Goal: Task Accomplishment & Management: Manage account settings

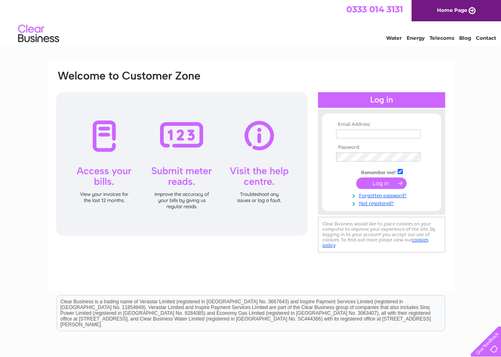
type input "[EMAIL_ADDRESS][DOMAIN_NAME]"
click at [389, 184] on input "submit" at bounding box center [381, 183] width 50 height 11
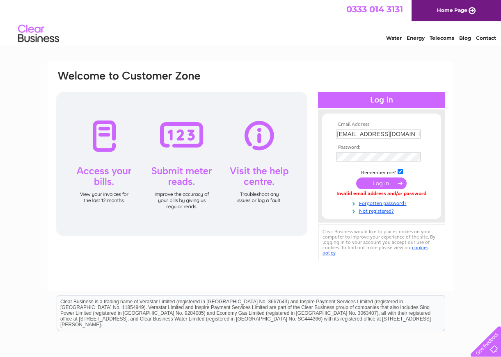
click at [387, 182] on input "submit" at bounding box center [381, 183] width 50 height 11
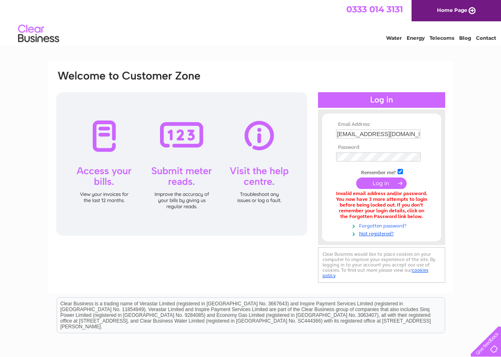
click at [394, 224] on link "Forgotten password?" at bounding box center [382, 225] width 93 height 8
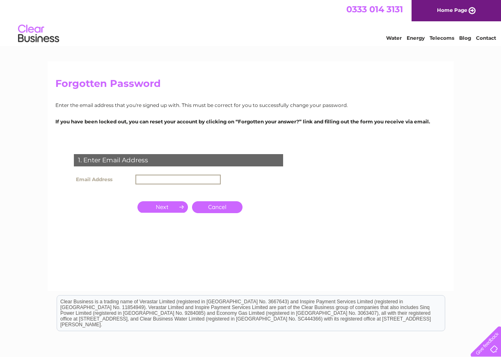
click at [148, 178] on input "text" at bounding box center [177, 180] width 85 height 10
type input "[EMAIL_ADDRESS][DOMAIN_NAME]"
click at [171, 206] on input "button" at bounding box center [162, 206] width 50 height 11
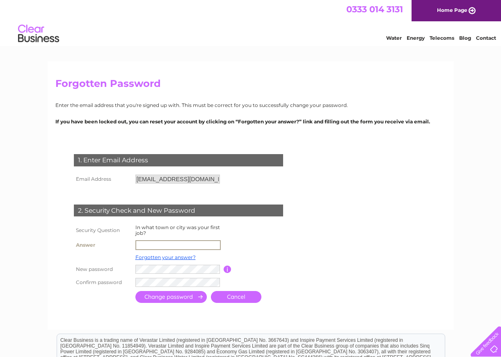
click at [146, 246] on input "text" at bounding box center [177, 245] width 85 height 10
type input "glasgow"
click at [228, 269] on input "button" at bounding box center [227, 268] width 8 height 7
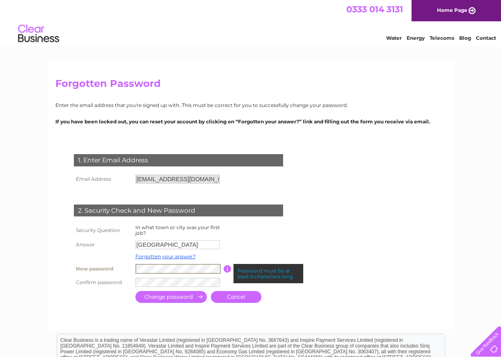
click at [126, 268] on tr "New password Password must be at least 6 characters long" at bounding box center [188, 269] width 233 height 14
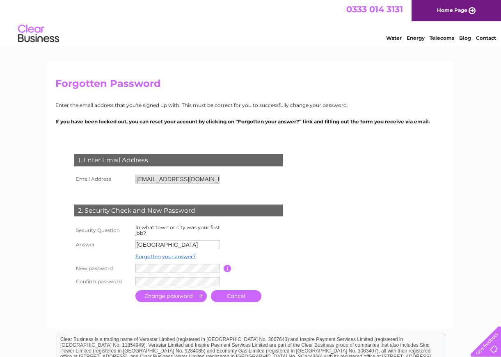
click at [185, 299] on input "submit" at bounding box center [170, 296] width 71 height 12
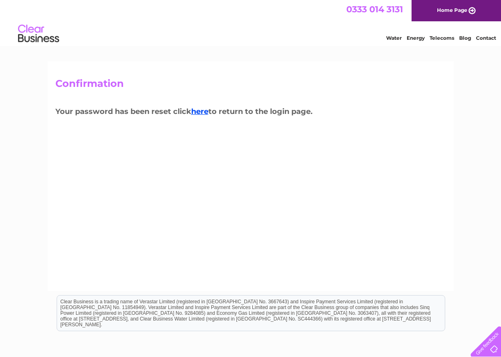
click at [357, 99] on div "Confirmation Your password has been reset click here to return to the login pag…" at bounding box center [251, 177] width 406 height 230
click at [202, 112] on link "here" at bounding box center [199, 111] width 17 height 9
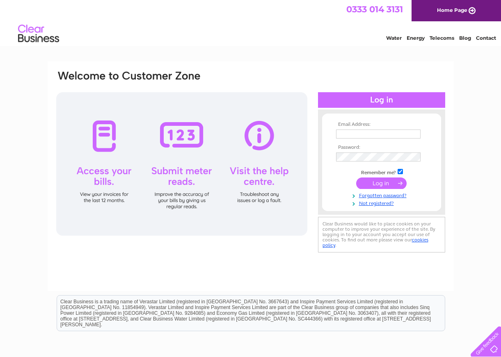
type input "[EMAIL_ADDRESS][DOMAIN_NAME]"
click at [379, 180] on input "submit" at bounding box center [381, 183] width 50 height 11
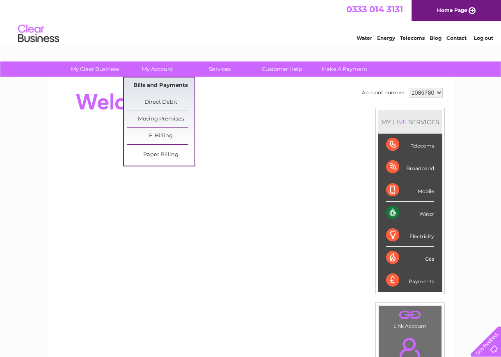
click at [154, 88] on link "Bills and Payments" at bounding box center [161, 86] width 68 height 16
click at [153, 88] on link "Bills and Payments" at bounding box center [161, 86] width 68 height 16
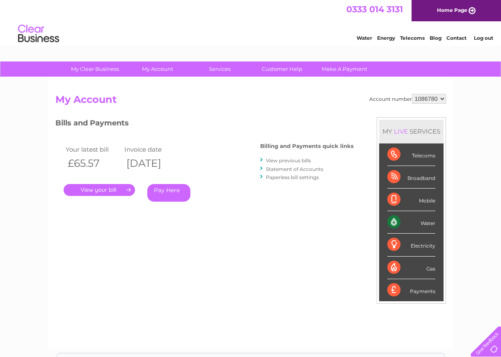
click at [122, 190] on link "." at bounding box center [99, 190] width 71 height 12
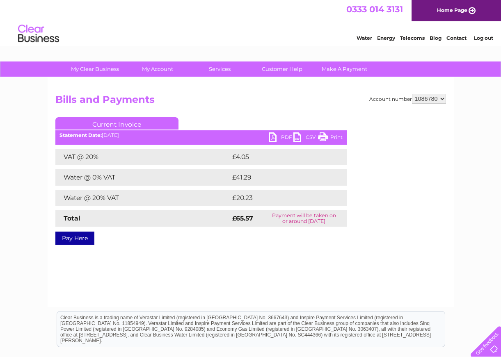
click at [336, 135] on link "Print" at bounding box center [330, 138] width 25 height 12
